Goal: Transaction & Acquisition: Purchase product/service

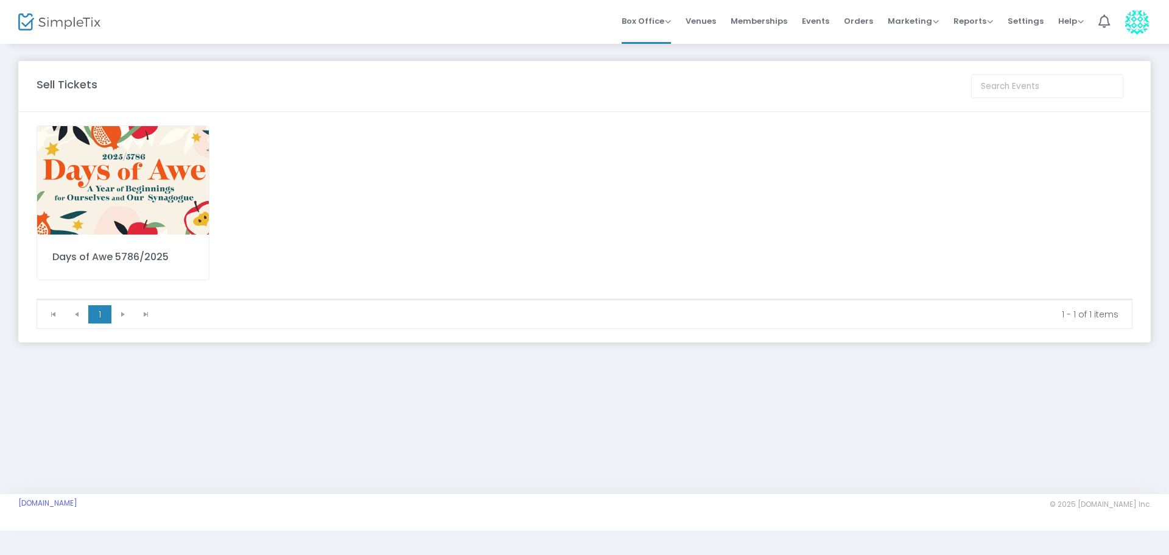
click at [153, 197] on img at bounding box center [123, 180] width 172 height 108
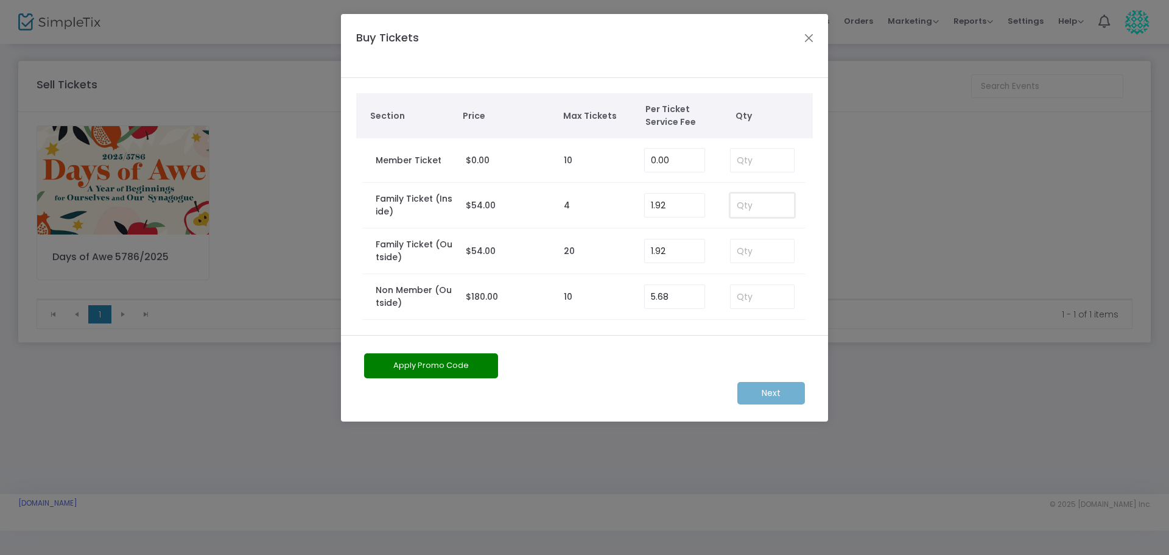
click at [763, 208] on input at bounding box center [762, 205] width 63 height 23
type input "2"
type input "1"
click at [784, 391] on m-button "Next" at bounding box center [771, 393] width 68 height 23
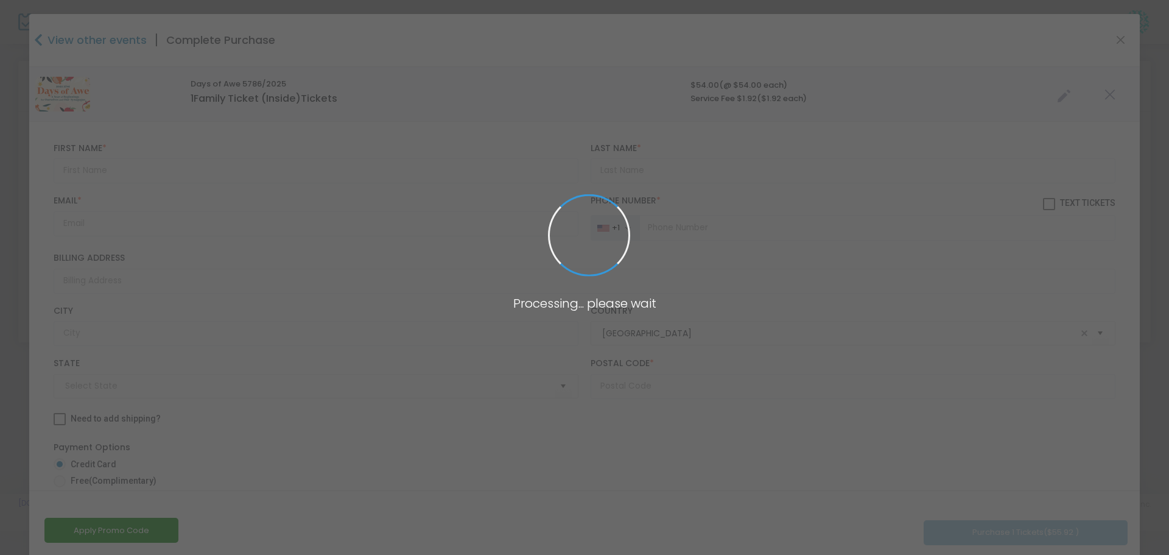
type input "[US_STATE]"
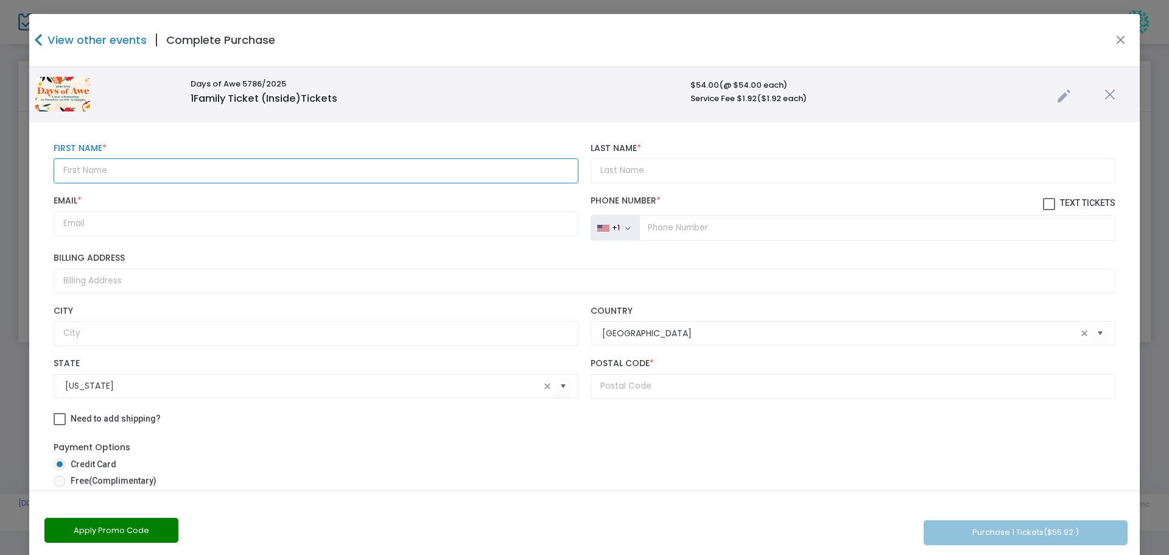
click at [86, 164] on input "text" at bounding box center [316, 170] width 525 height 25
type input "b"
type input "[PERSON_NAME]"
click at [618, 178] on input "Last Name *" at bounding box center [853, 170] width 525 height 25
type input "Sass"
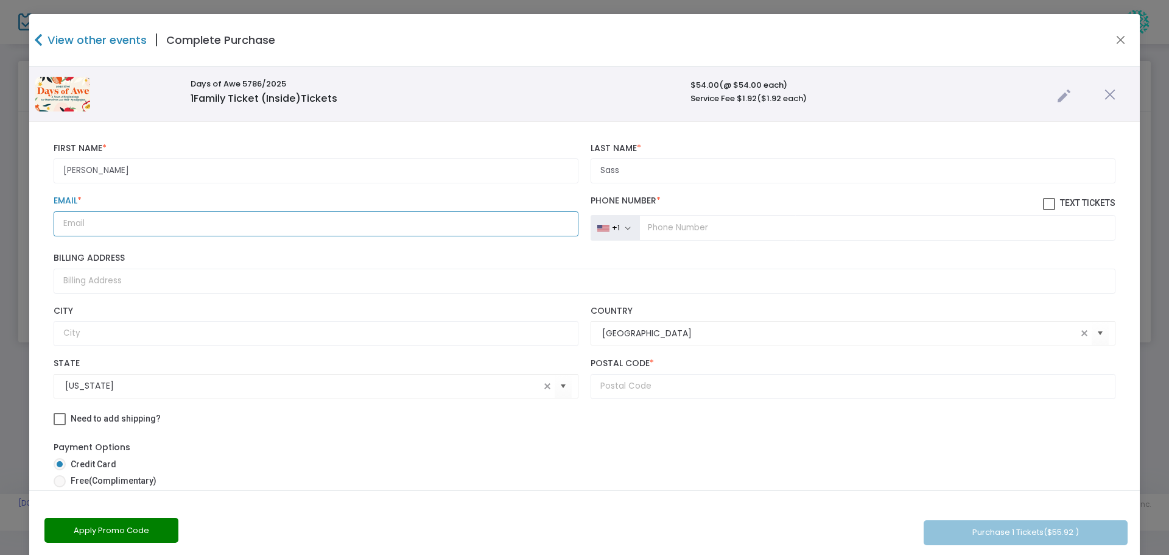
click at [82, 219] on input "Email *" at bounding box center [316, 223] width 525 height 25
paste input "[EMAIL_ADDRESS][DOMAIN_NAME]"
type input "[EMAIL_ADDRESS][DOMAIN_NAME]"
click at [645, 228] on input "tel" at bounding box center [877, 228] width 476 height 26
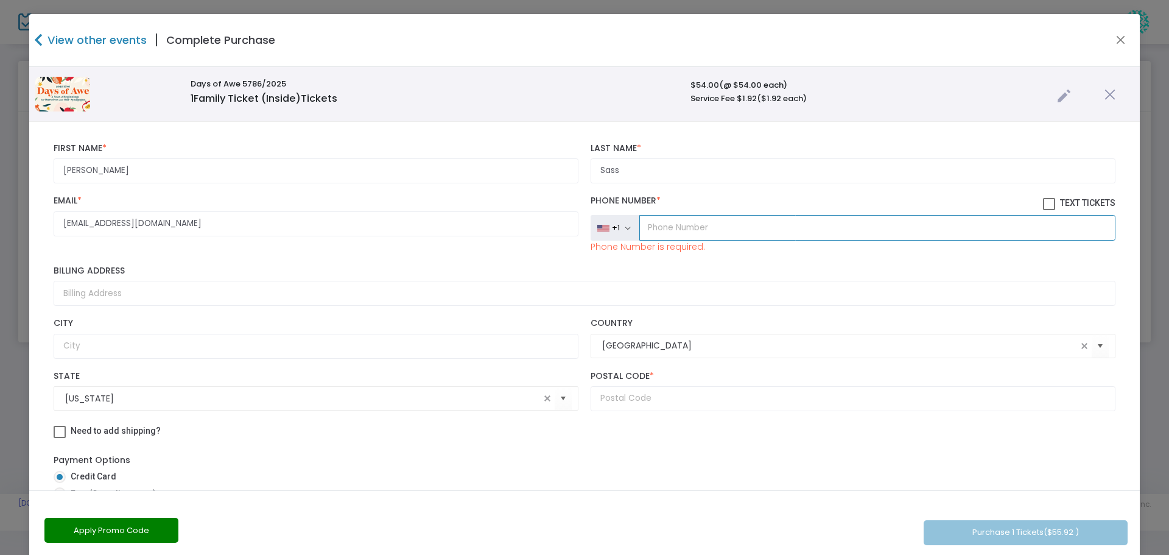
paste input "[PHONE_NUMBER]"
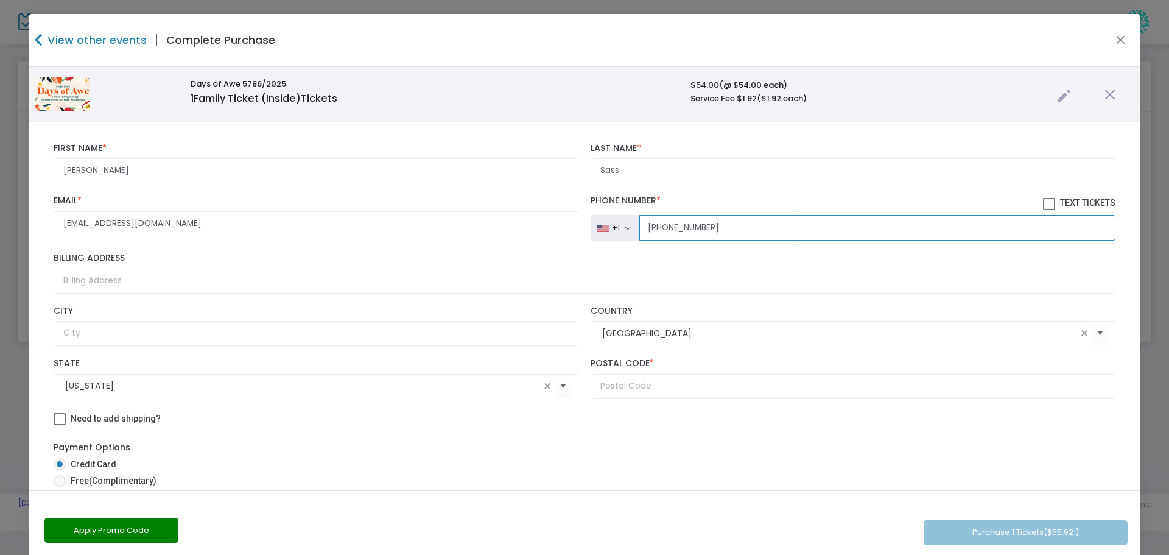
type input "[PHONE_NUMBER]"
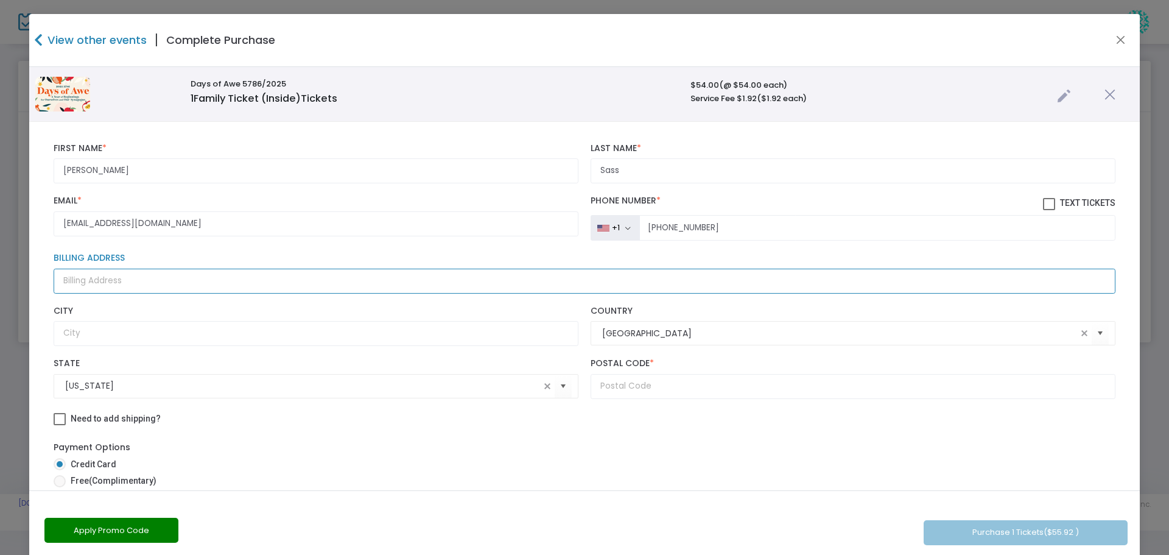
click at [85, 280] on input "Billing Address" at bounding box center [585, 280] width 1062 height 25
type input "[STREET_ADDRESS]"
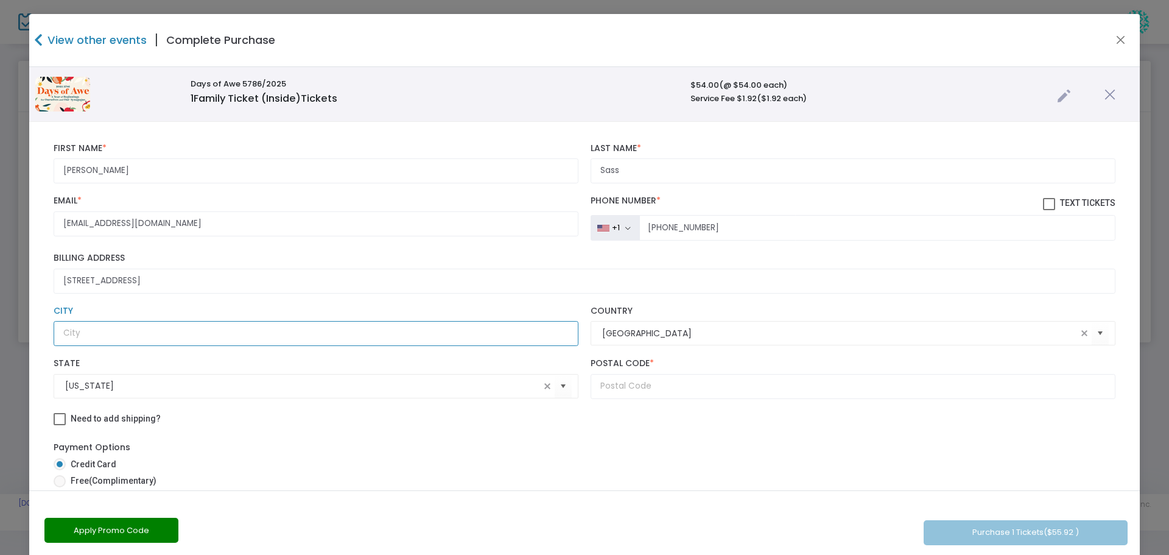
click at [91, 337] on input "text" at bounding box center [316, 333] width 525 height 25
type input "[US_STATE]"
click at [674, 379] on input "text" at bounding box center [853, 386] width 525 height 25
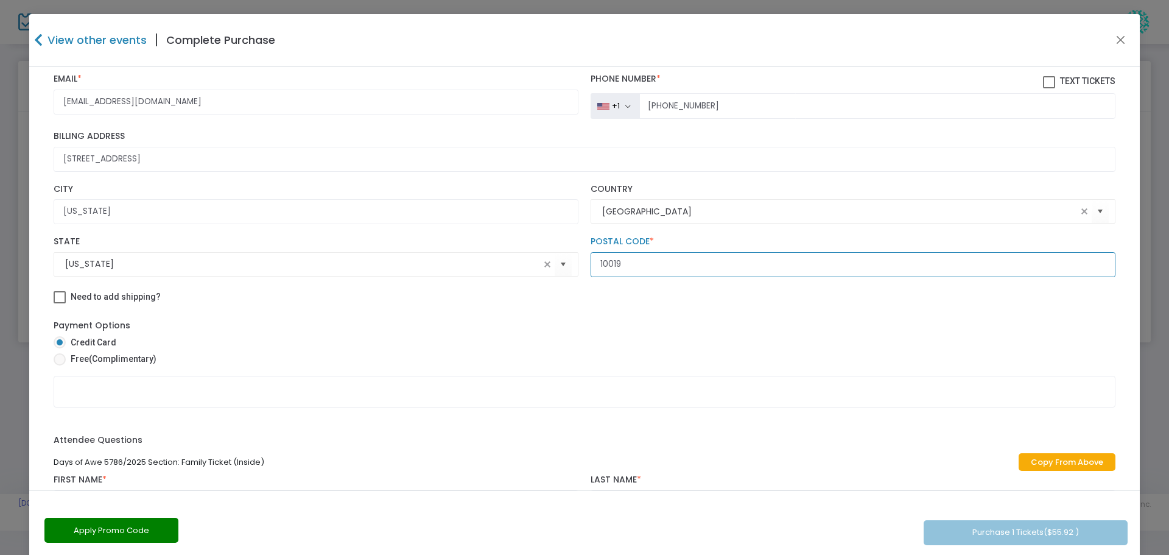
type input "10019"
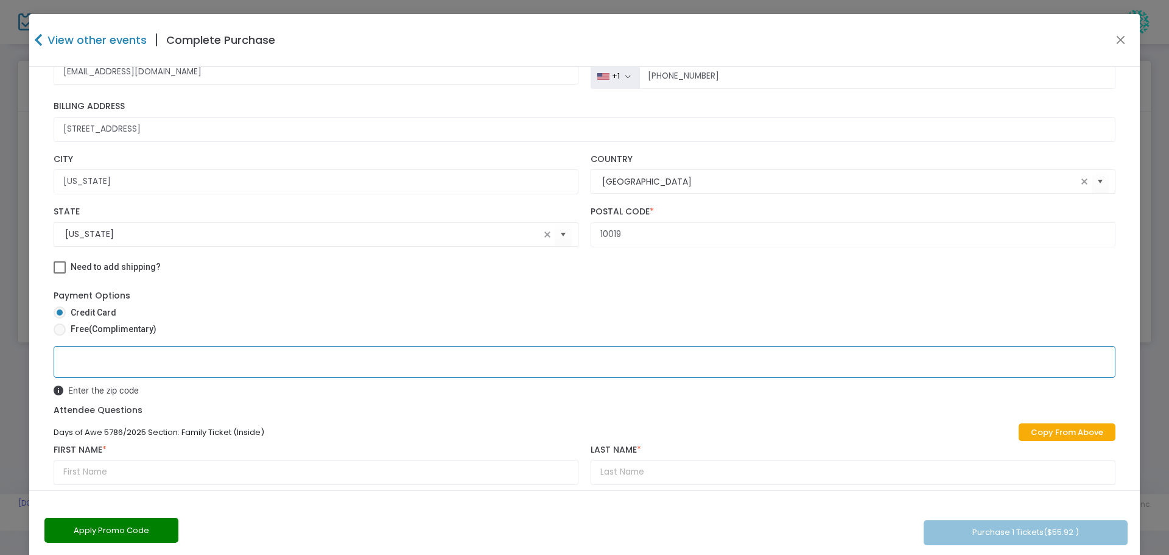
scroll to position [167, 0]
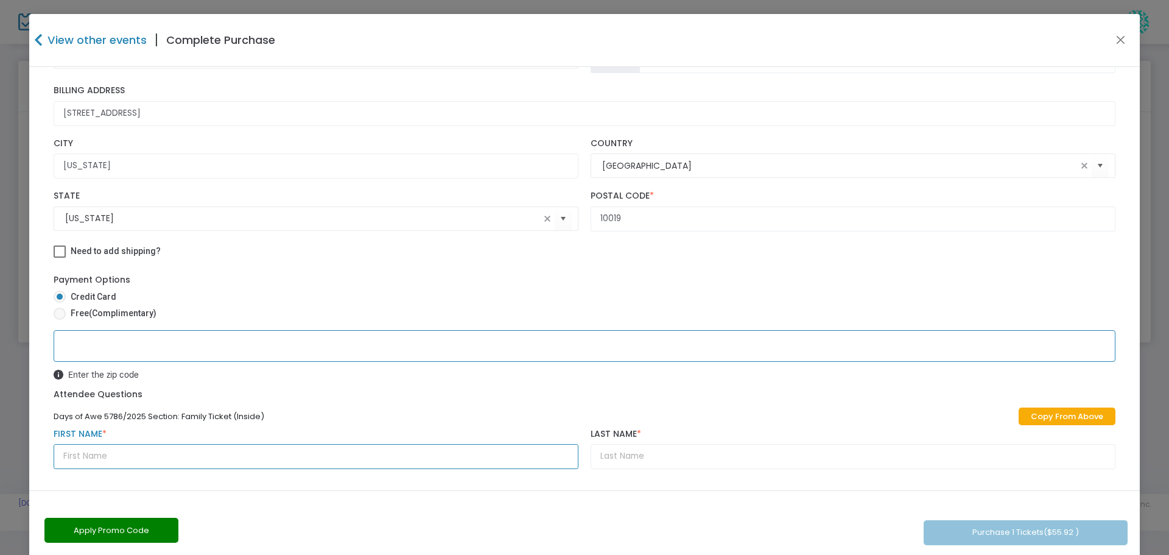
click at [84, 454] on input "text" at bounding box center [316, 456] width 525 height 25
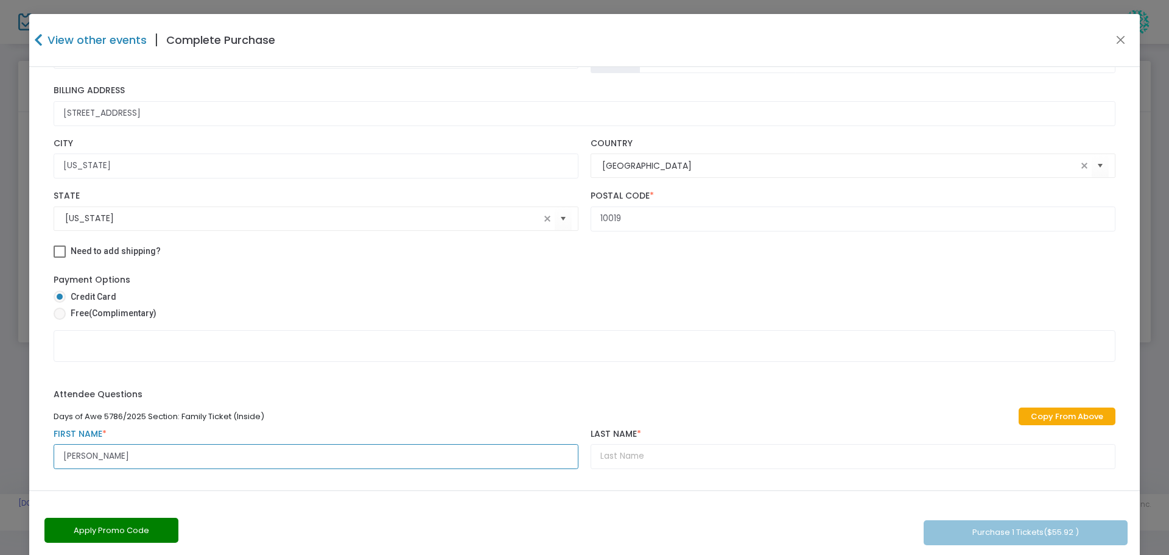
type input "[PERSON_NAME]"
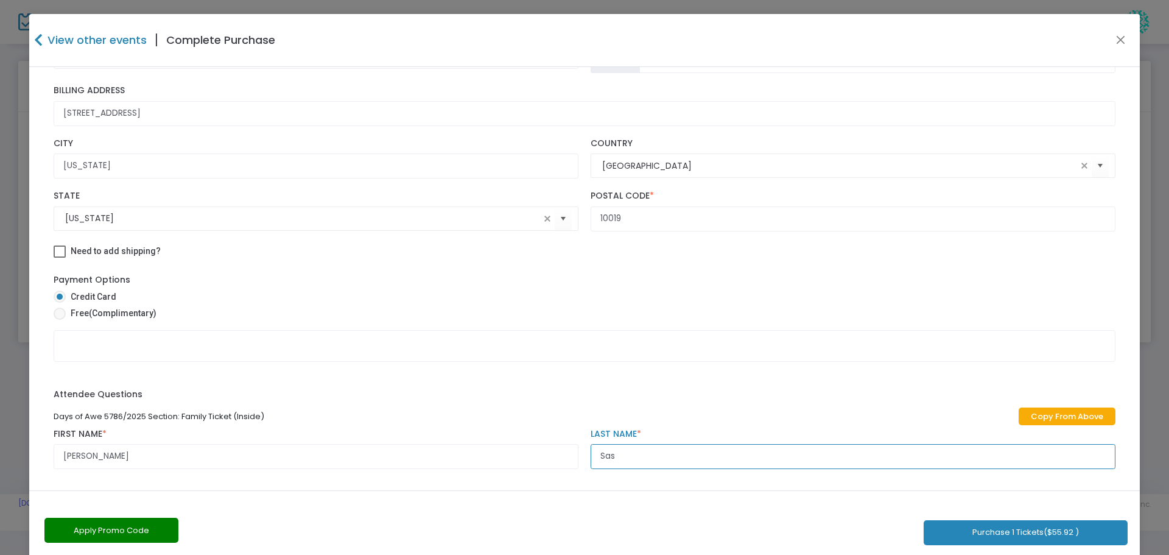
type input "Sass"
